Goal: Find specific page/section: Find specific page/section

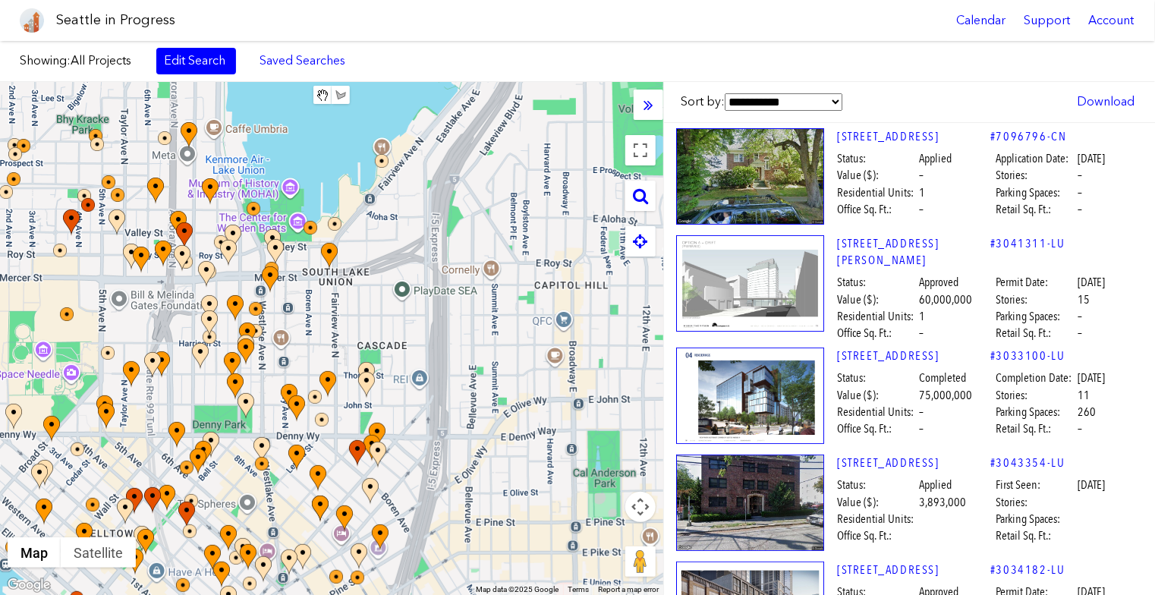
drag, startPoint x: 612, startPoint y: 110, endPoint x: 350, endPoint y: 160, distance: 267.2
click at [350, 160] on div at bounding box center [331, 338] width 663 height 513
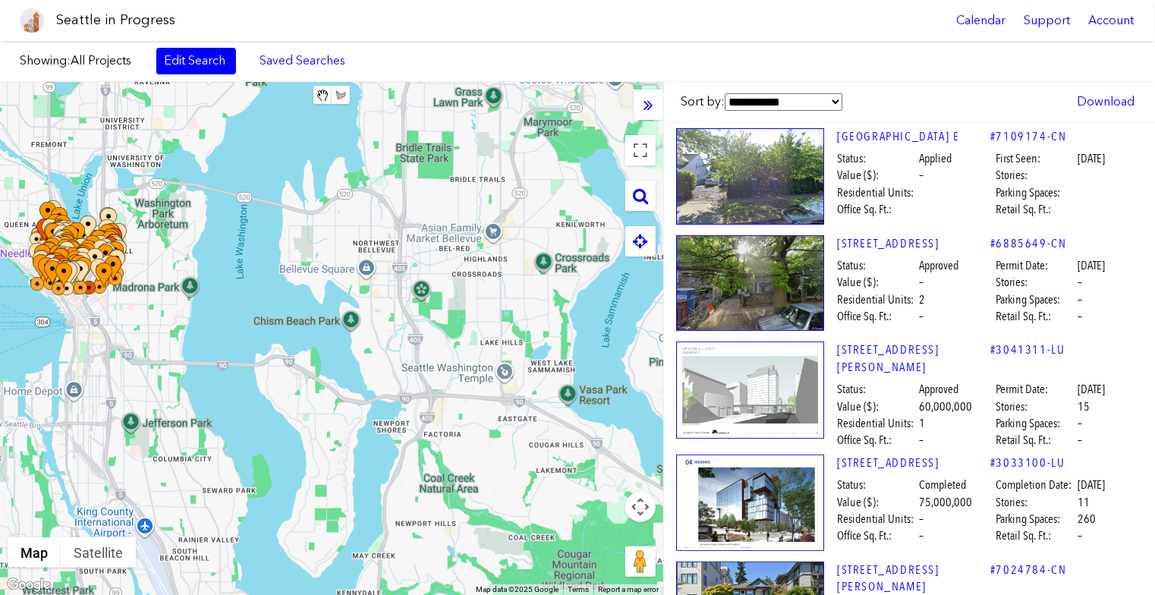
drag, startPoint x: 592, startPoint y: 175, endPoint x: 319, endPoint y: 250, distance: 282.7
click at [319, 250] on div at bounding box center [331, 338] width 663 height 513
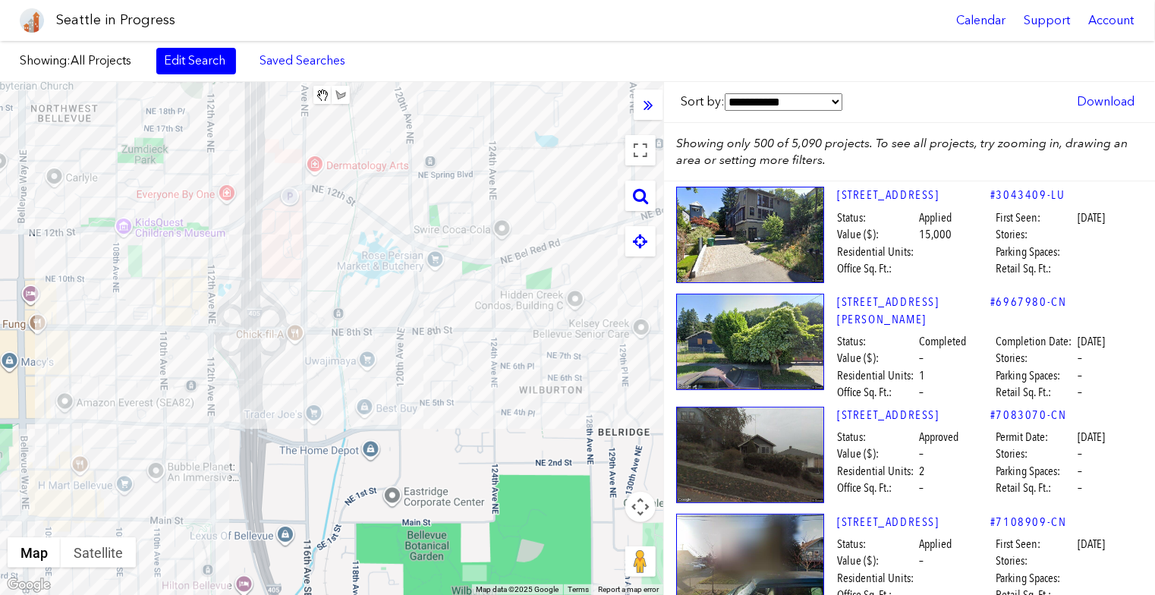
drag, startPoint x: 362, startPoint y: 307, endPoint x: 420, endPoint y: 115, distance: 200.6
click at [420, 115] on div at bounding box center [331, 338] width 663 height 513
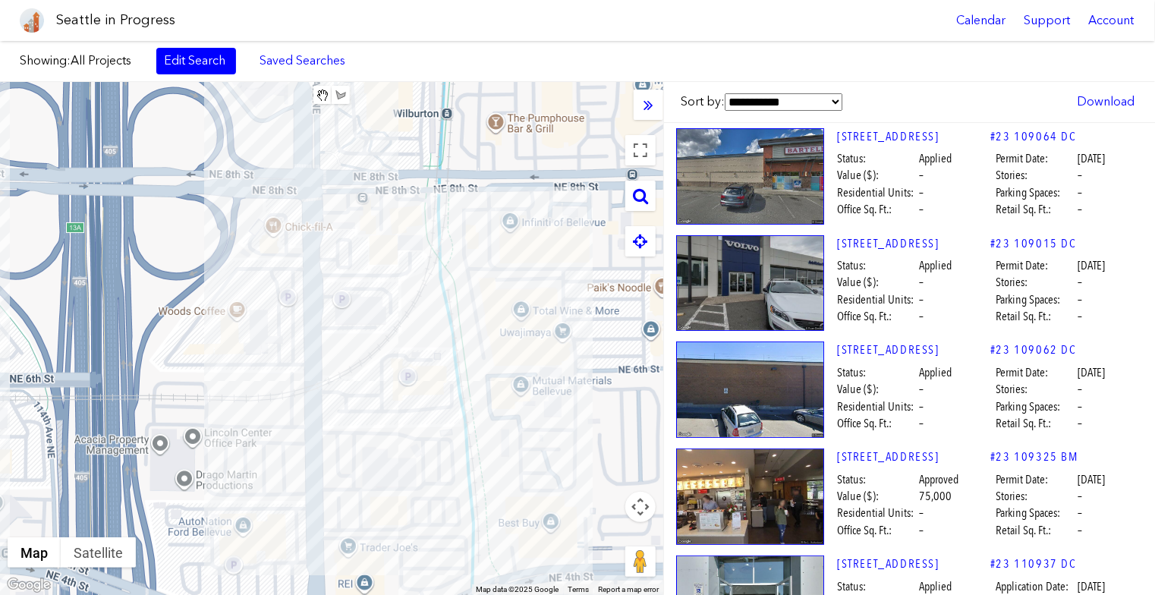
drag, startPoint x: 385, startPoint y: 347, endPoint x: 388, endPoint y: 276, distance: 70.6
click at [388, 276] on div at bounding box center [331, 338] width 663 height 513
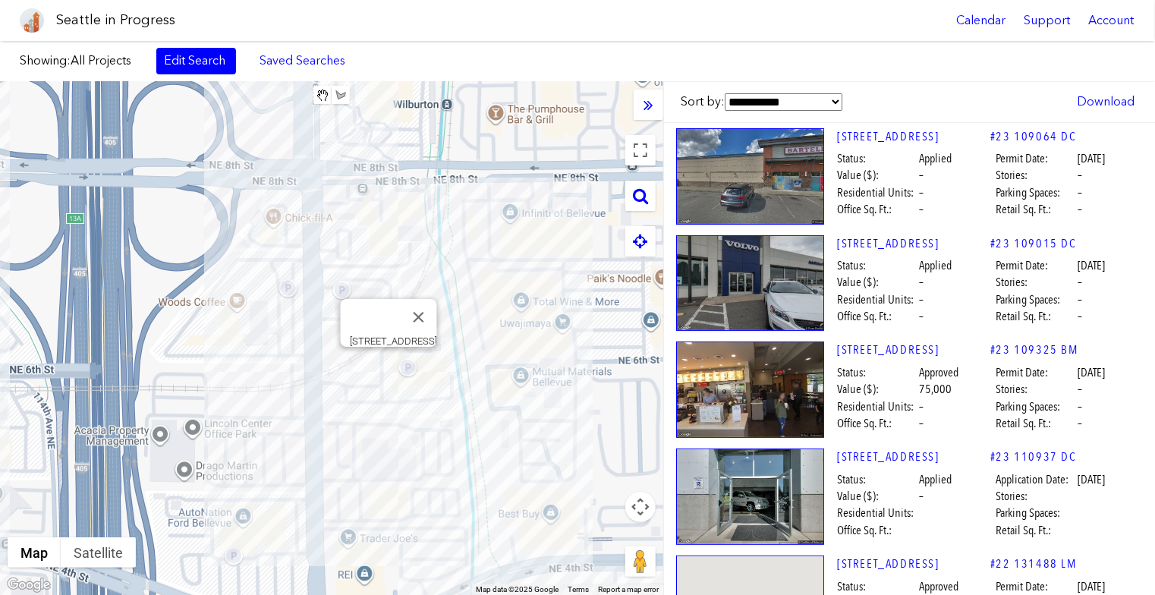
click at [389, 363] on div "[STREET_ADDRESS]" at bounding box center [331, 338] width 663 height 513
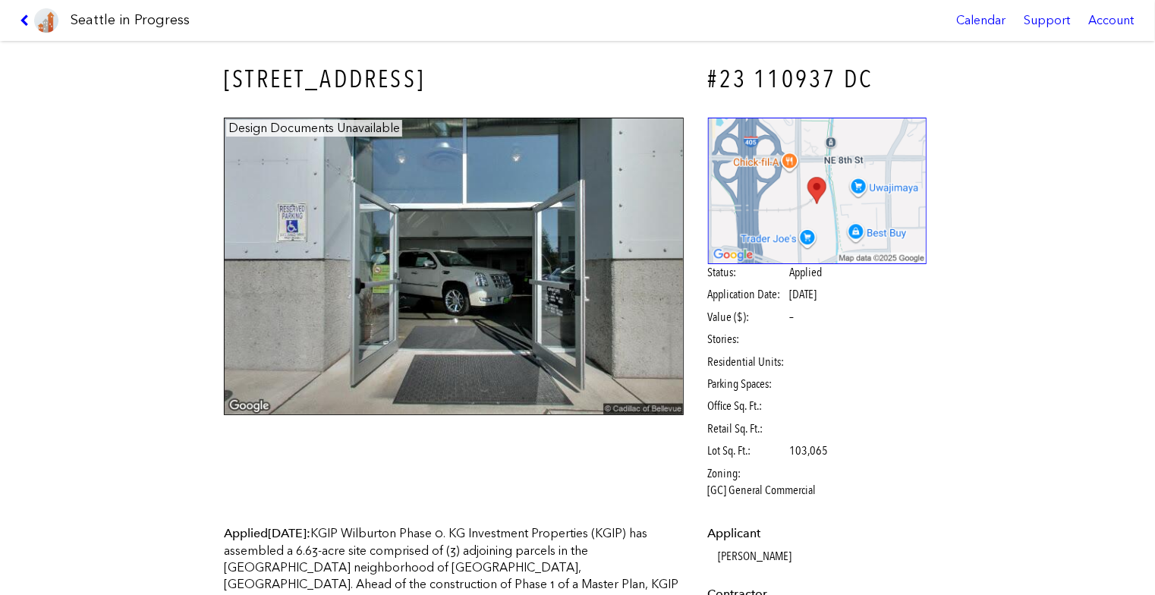
click at [23, 11] on link at bounding box center [39, 20] width 51 height 41
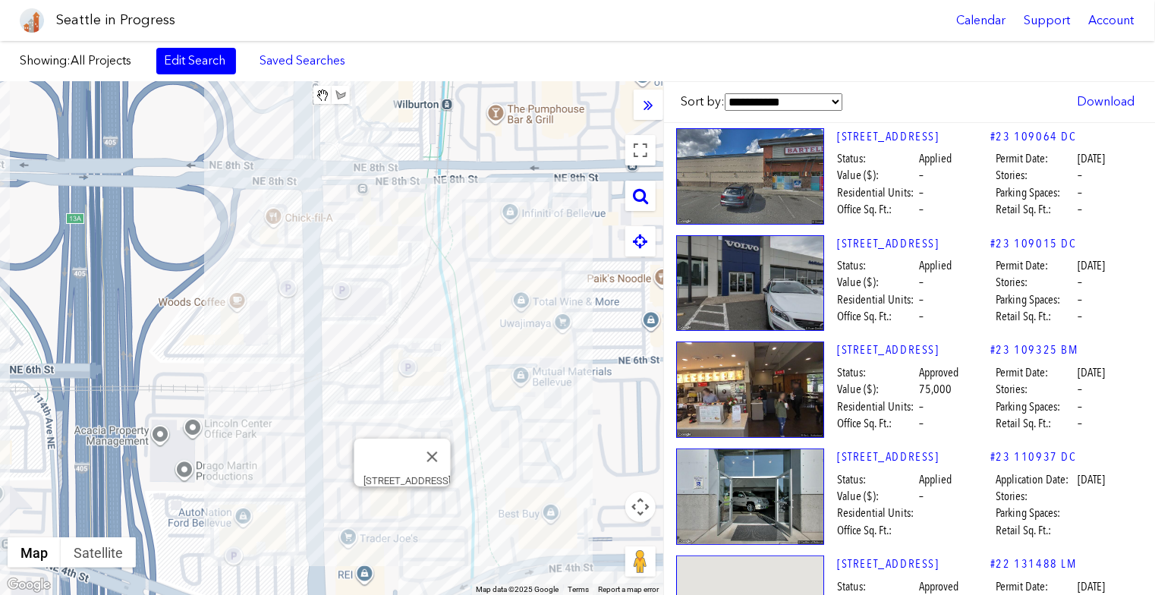
click at [404, 506] on div "[STREET_ADDRESS]" at bounding box center [331, 338] width 663 height 513
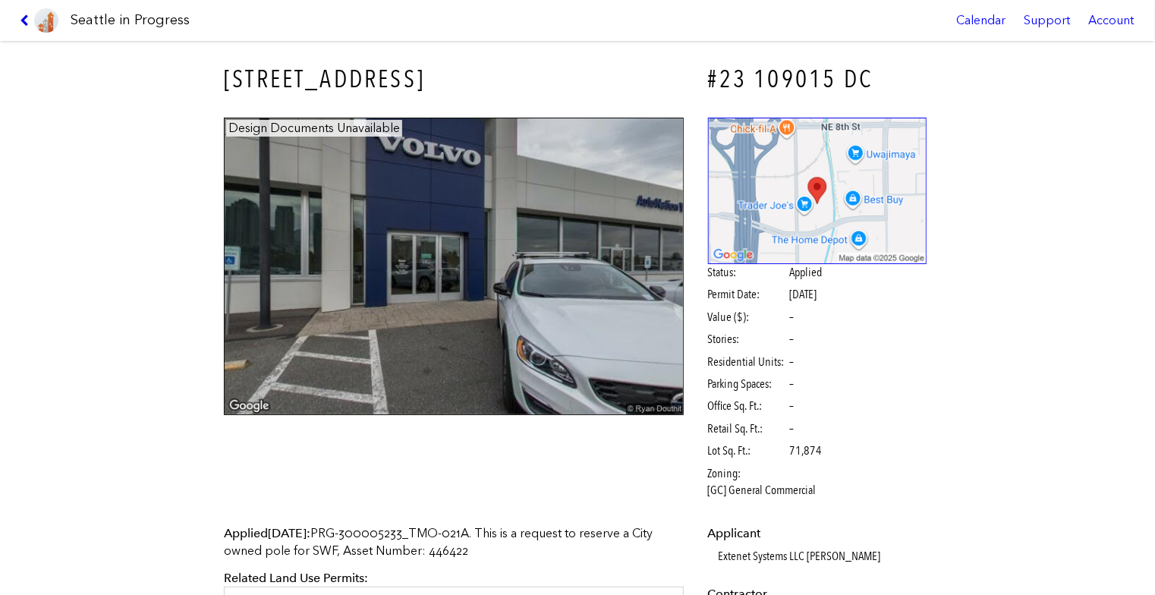
click at [20, 22] on icon at bounding box center [27, 20] width 14 height 12
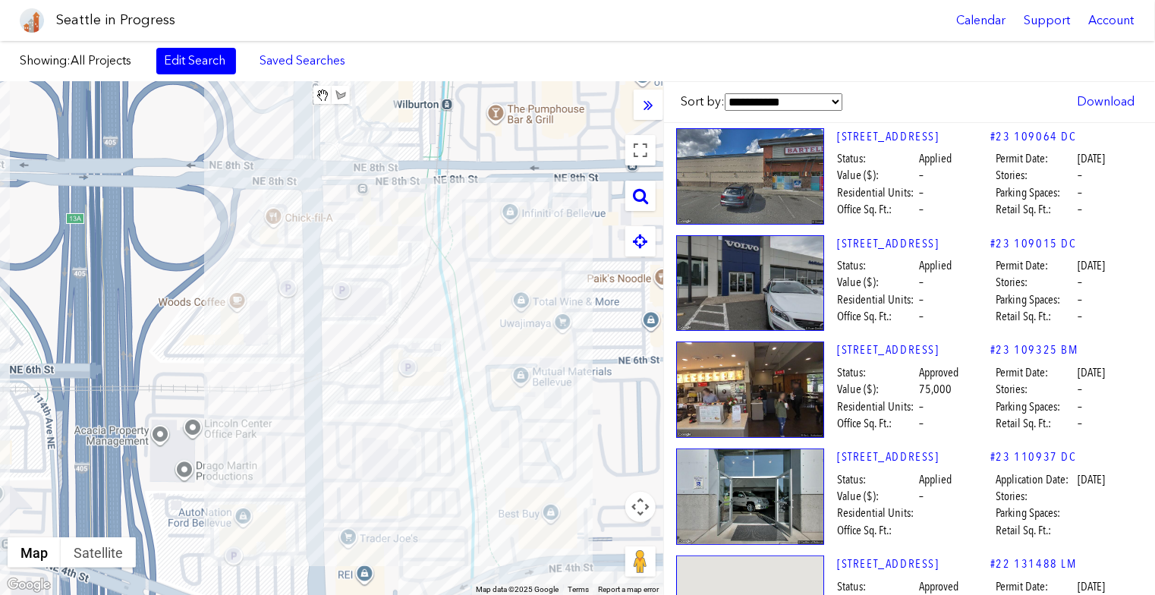
click at [467, 245] on div at bounding box center [331, 338] width 663 height 513
